Goal: Transaction & Acquisition: Purchase product/service

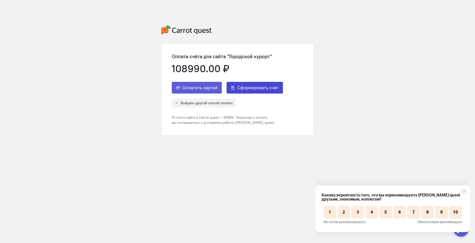
click at [255, 89] on span "Сформировать счёт" at bounding box center [257, 88] width 41 height 6
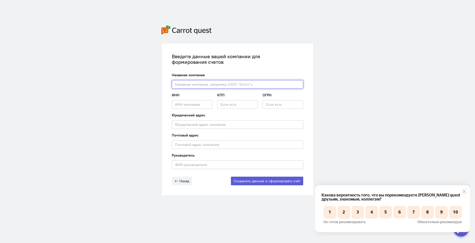
click at [255, 86] on input "text" at bounding box center [238, 84] width 132 height 9
click at [256, 85] on input "text" at bounding box center [238, 84] width 132 height 9
click at [253, 179] on button "Сохранить данные и сформировать счёт" at bounding box center [267, 181] width 72 height 9
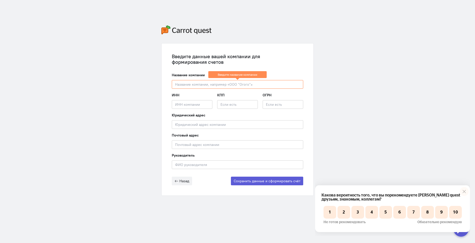
click at [237, 89] on form "Название компании Введите название компании ИНН Введите ИНН компании КПП ОГРН Ю…" at bounding box center [238, 128] width 132 height 113
click at [238, 85] on input "text" at bounding box center [238, 84] width 132 height 9
paste input "ООО «ПЕРФОМ ЭДЖЕНСИ»"
type input "ООО «ПЕРФОМ ЭДЖЕНСИ»"
click at [201, 106] on input "text" at bounding box center [192, 104] width 41 height 9
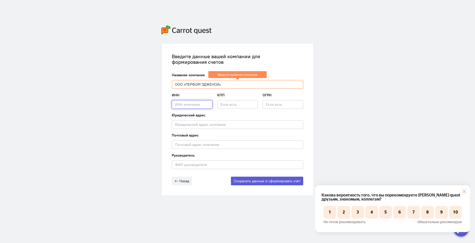
click at [205, 104] on input "text" at bounding box center [192, 104] width 41 height 9
paste input "5001143547"
type input "5001143547"
click at [218, 104] on input "text" at bounding box center [237, 104] width 41 height 9
paste input "500101001"
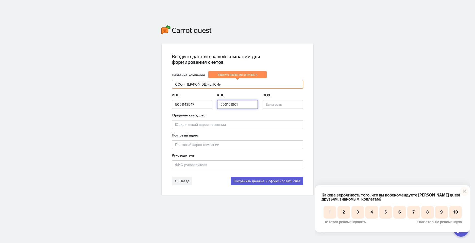
type input "500101001"
click at [278, 104] on input "text" at bounding box center [283, 104] width 41 height 9
paste input "1225000005713"
type input "1225000005713"
click at [220, 125] on input "text" at bounding box center [238, 124] width 132 height 9
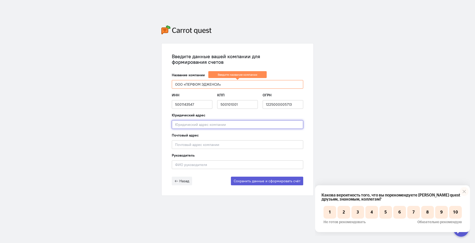
paste input "[STREET_ADDRESS][PERSON_NAME][PERSON_NAME], помещ. 67"
type input "[STREET_ADDRESS][PERSON_NAME][PERSON_NAME], помещ. 67"
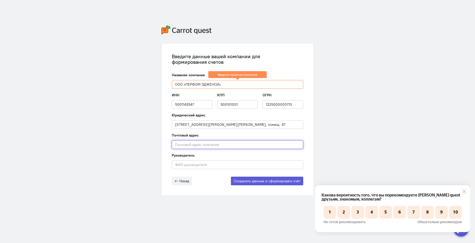
click at [189, 145] on input "text" at bounding box center [238, 144] width 132 height 9
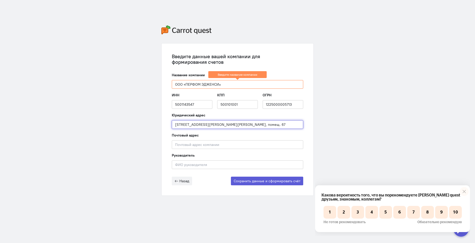
drag, startPoint x: 186, startPoint y: 124, endPoint x: 168, endPoint y: 126, distance: 17.6
click at [168, 126] on div "Введите данные вашей компании для формирования счетов Название компании ООО «ПЕ…" at bounding box center [238, 119] width 152 height 152
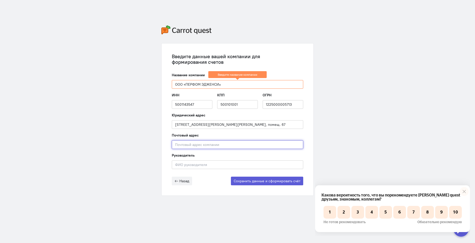
click at [182, 145] on input "text" at bounding box center [238, 144] width 132 height 9
paste input "143923"
type input "143923"
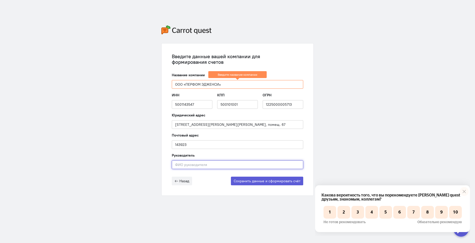
click at [184, 164] on input "text" at bounding box center [238, 164] width 132 height 9
drag, startPoint x: 208, startPoint y: 164, endPoint x: 148, endPoint y: 159, distance: 60.1
click at [148, 159] on div "Введите данные вашей компании для формирования счетов Название компании ООО «ПЕ…" at bounding box center [237, 110] width 475 height 221
type input "[PERSON_NAME]"
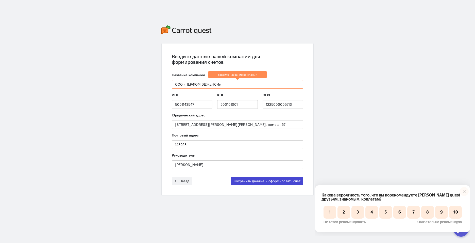
click at [252, 182] on button "Сохранить данные и сформировать счёт" at bounding box center [267, 181] width 72 height 9
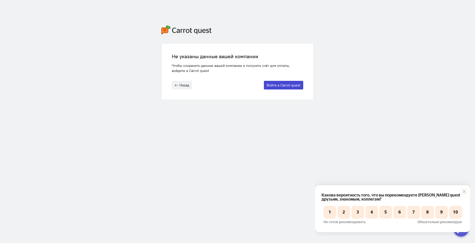
click at [292, 83] on button "Войти в Carrot quest" at bounding box center [283, 85] width 39 height 9
